Goal: Task Accomplishment & Management: Manage account settings

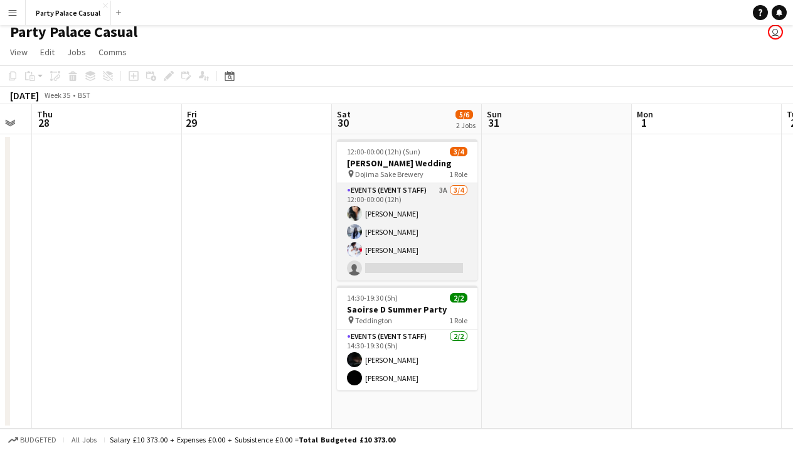
scroll to position [8, 0]
click at [430, 191] on app-card-role "Events (Event Staff) 3A [DATE] 12:00-00:00 (12h) [PERSON_NAME] [PERSON_NAME] [P…" at bounding box center [407, 231] width 140 height 97
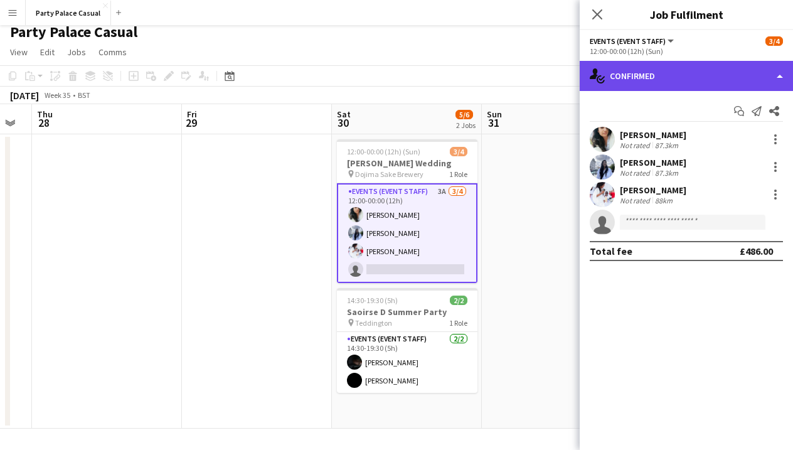
click at [737, 70] on div "single-neutral-actions-check-2 Confirmed" at bounding box center [685, 76] width 213 height 30
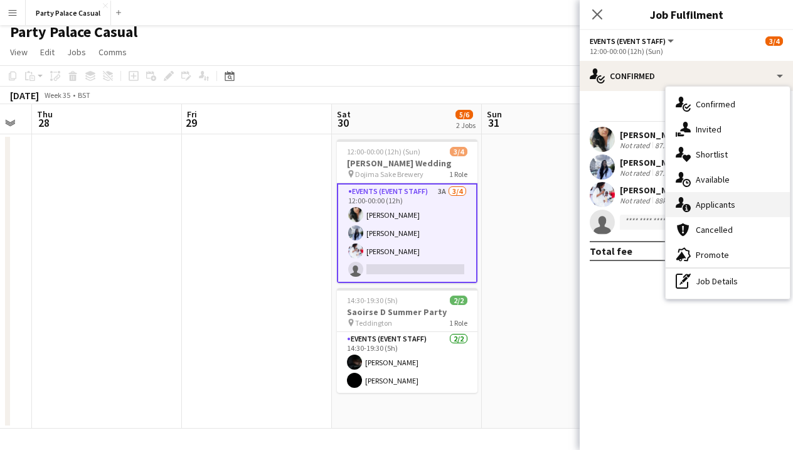
click at [729, 206] on div "single-neutral-actions-information Applicants" at bounding box center [727, 204] width 124 height 25
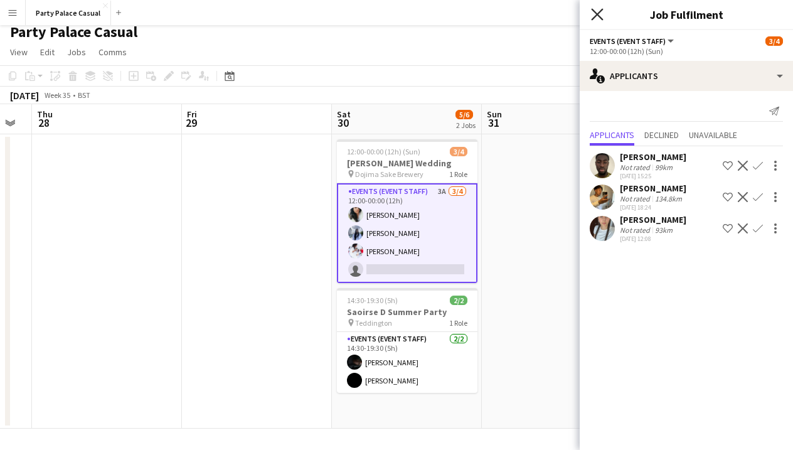
click at [597, 11] on icon "Close pop-in" at bounding box center [597, 14] width 12 height 12
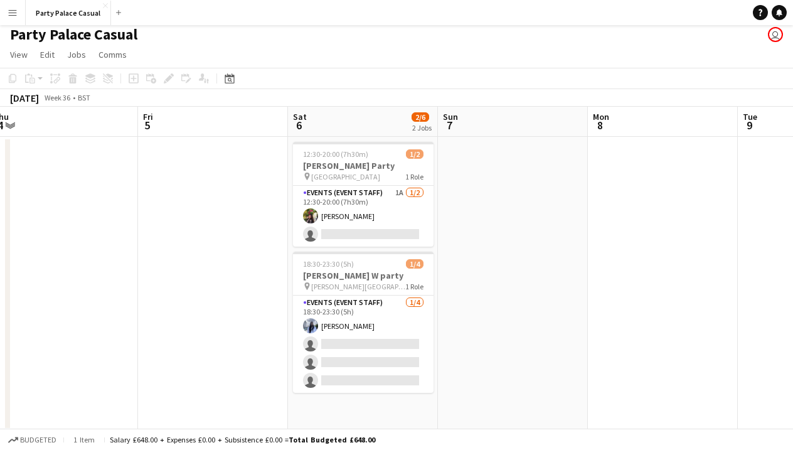
scroll to position [0, 324]
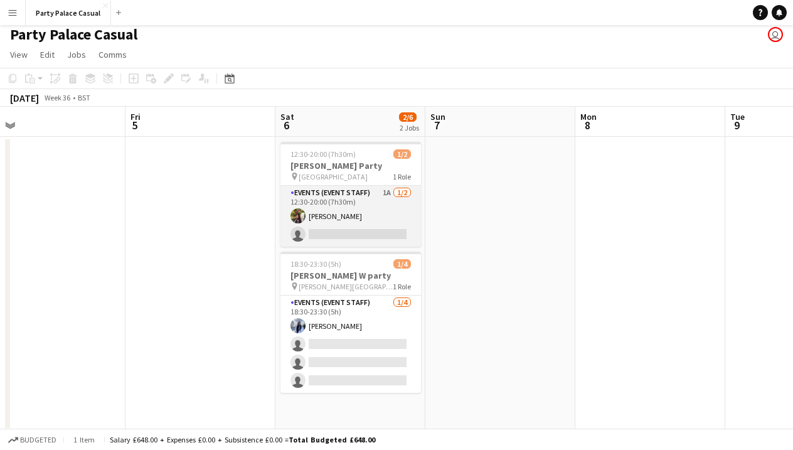
click at [372, 199] on app-card-role "Events (Event Staff) 1A [DATE] 12:30-20:00 (7h30m) [PERSON_NAME] single-neutral…" at bounding box center [350, 216] width 140 height 61
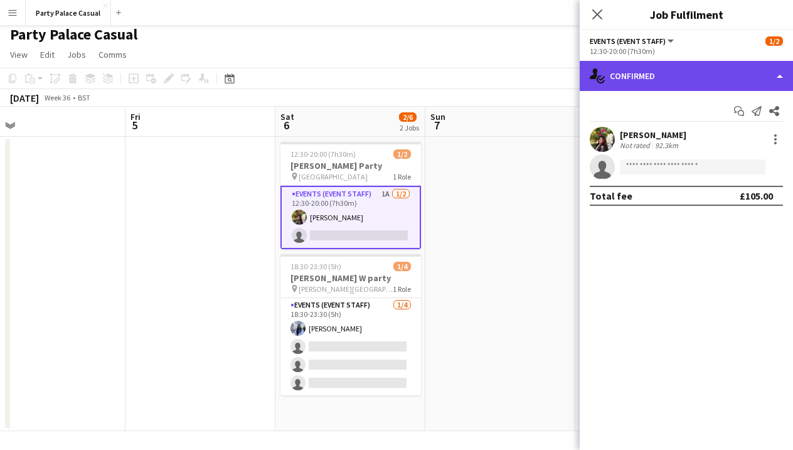
click at [692, 62] on div "single-neutral-actions-check-2 Confirmed" at bounding box center [685, 76] width 213 height 30
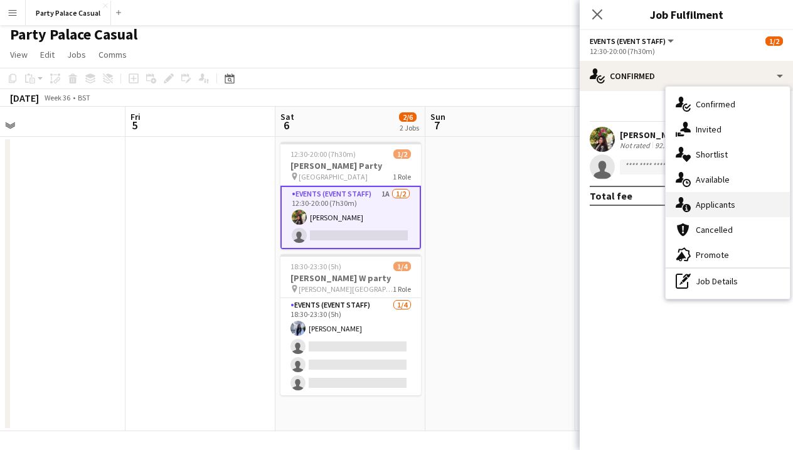
click at [705, 210] on div "single-neutral-actions-information Applicants" at bounding box center [727, 204] width 124 height 25
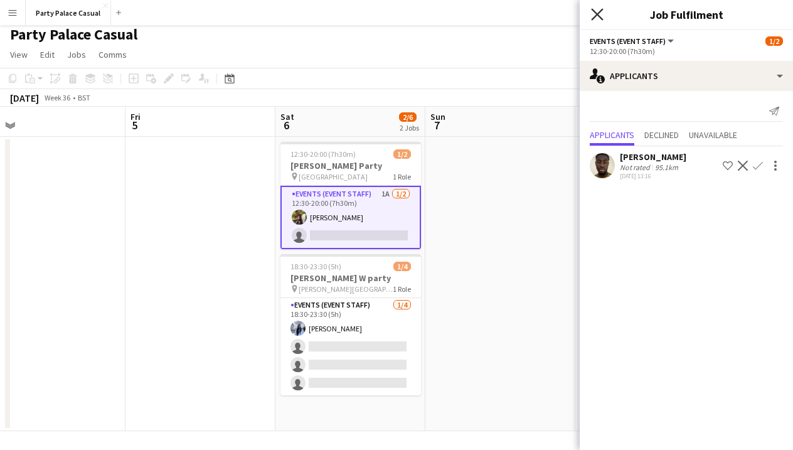
click at [601, 9] on icon at bounding box center [597, 14] width 12 height 12
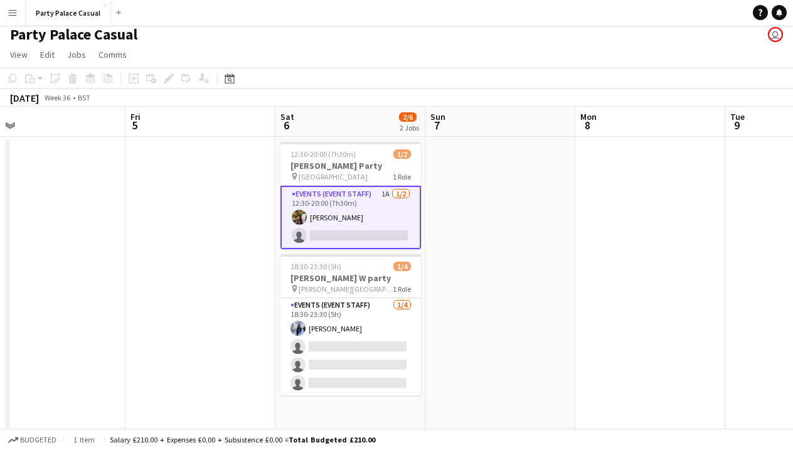
click at [374, 210] on app-card-role "Events (Event Staff) 1A [DATE] 12:30-20:00 (7h30m) [PERSON_NAME] single-neutral…" at bounding box center [350, 217] width 140 height 63
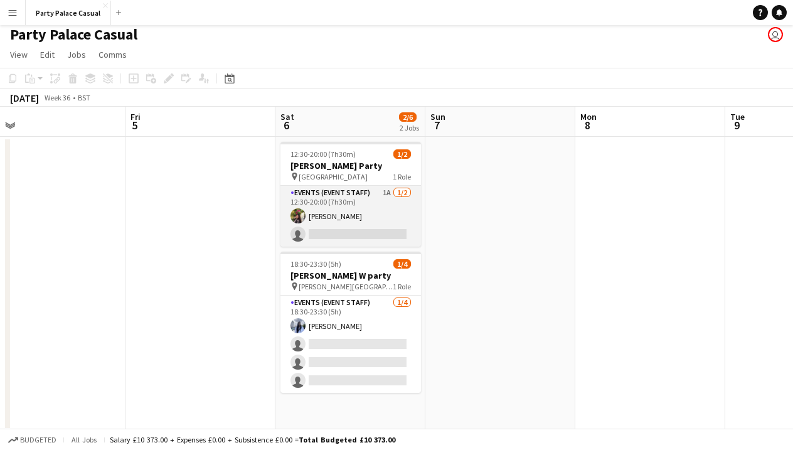
click at [379, 198] on app-card-role "Events (Event Staff) 1A [DATE] 12:30-20:00 (7h30m) [PERSON_NAME] single-neutral…" at bounding box center [350, 216] width 140 height 61
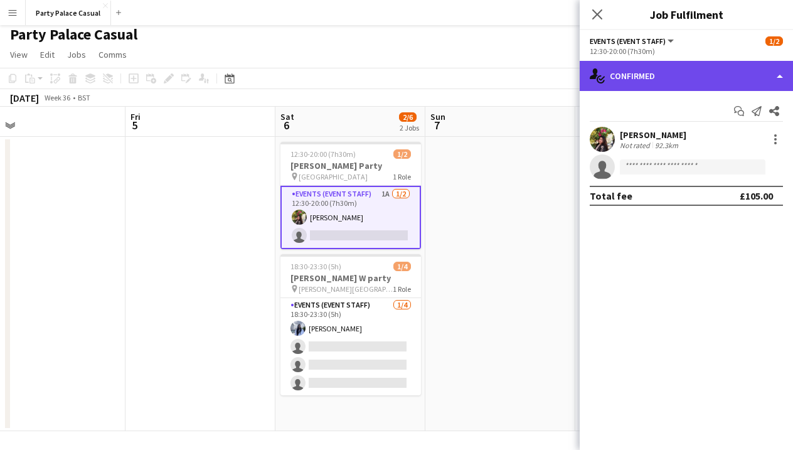
click at [713, 80] on div "single-neutral-actions-check-2 Confirmed" at bounding box center [685, 76] width 213 height 30
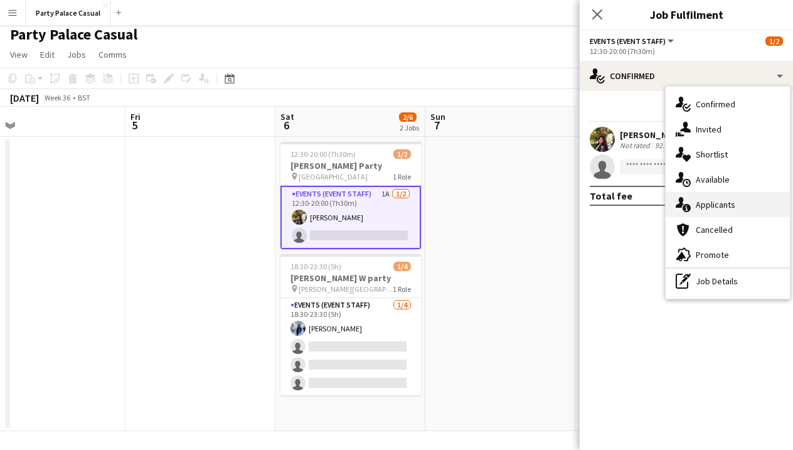
click at [733, 200] on div "single-neutral-actions-information Applicants" at bounding box center [727, 204] width 124 height 25
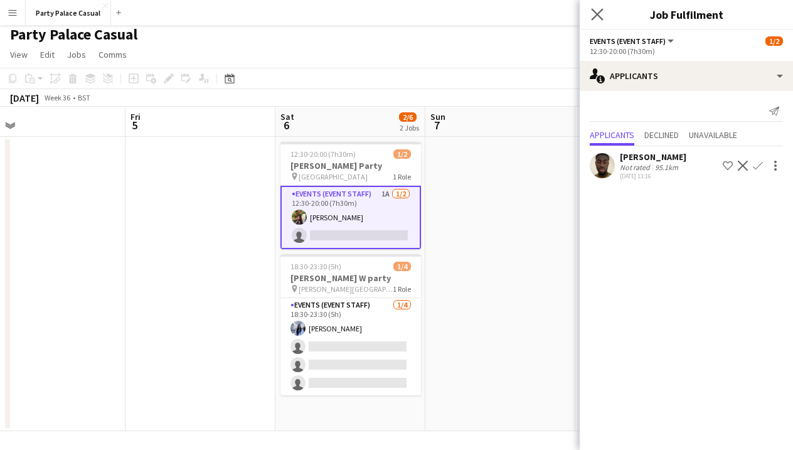
click at [600, 21] on app-icon "Close pop-in" at bounding box center [597, 15] width 18 height 18
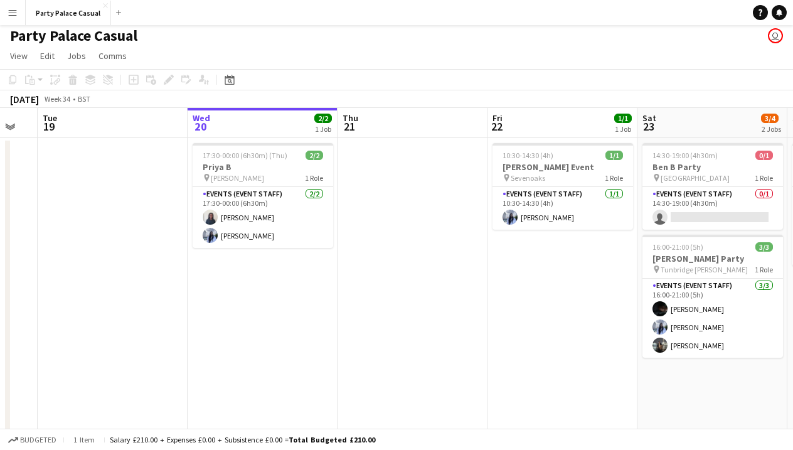
scroll to position [0, 256]
